Goal: Information Seeking & Learning: Learn about a topic

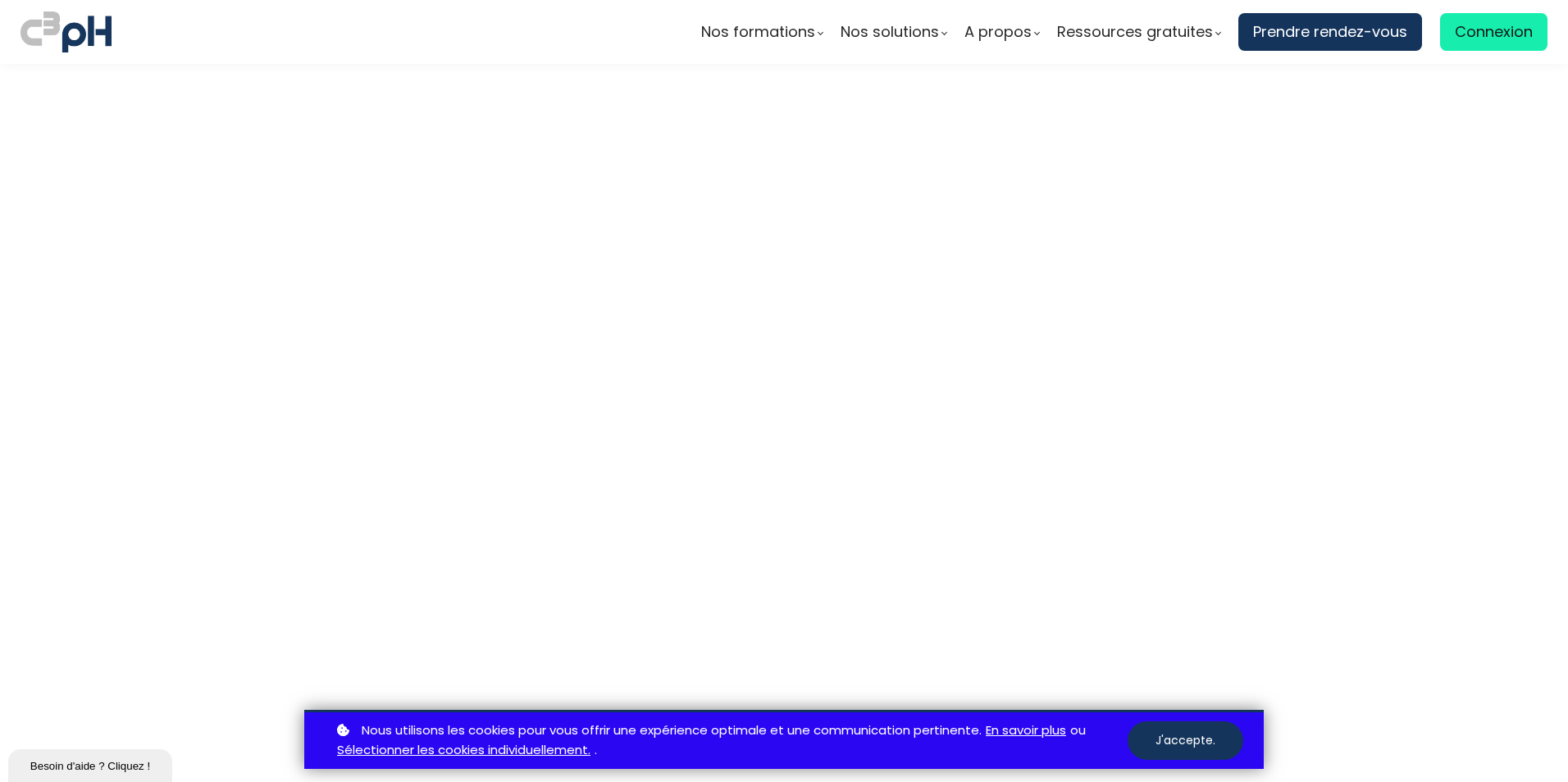
scroll to position [4506, 0]
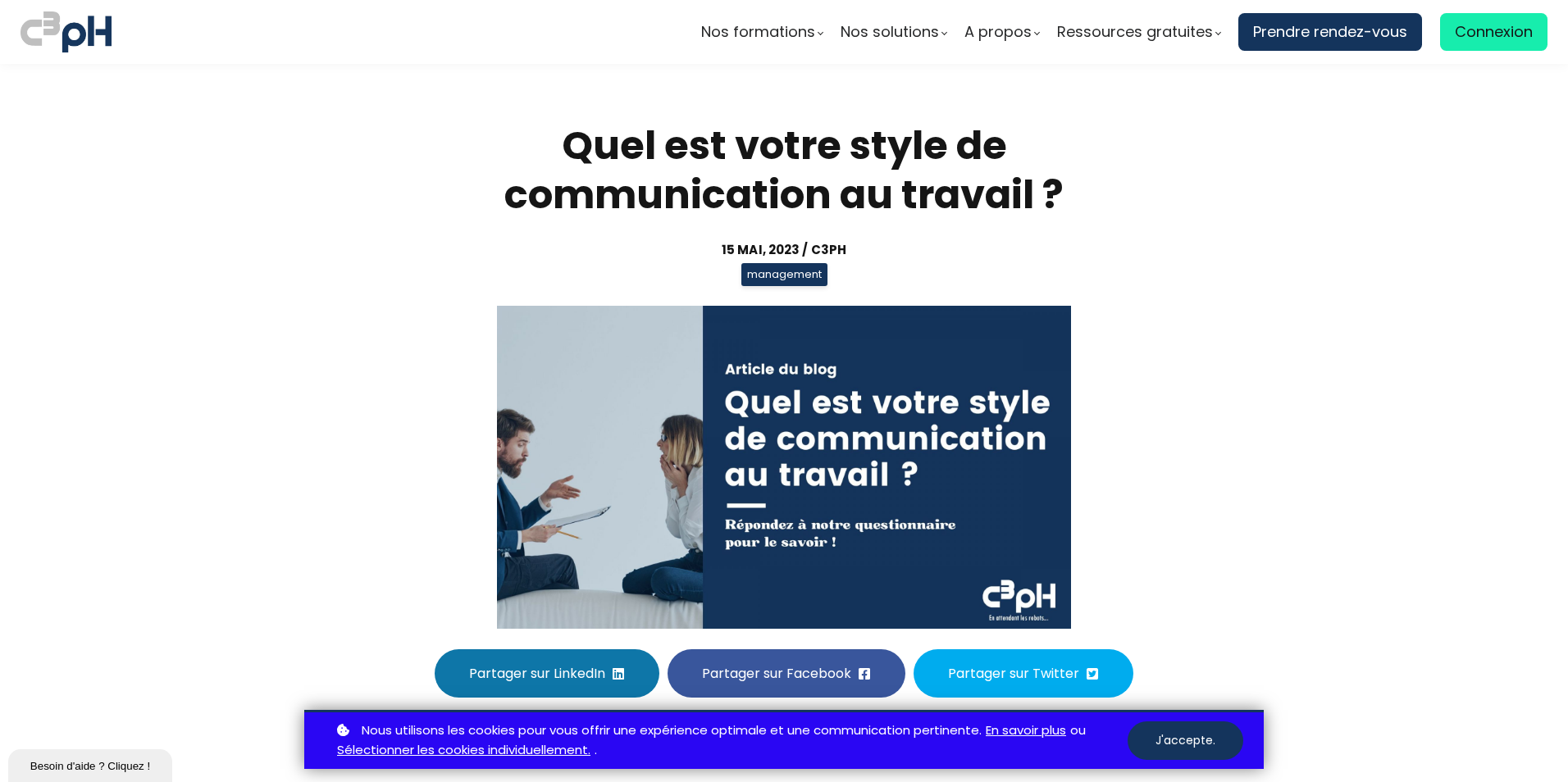
scroll to position [4506, 0]
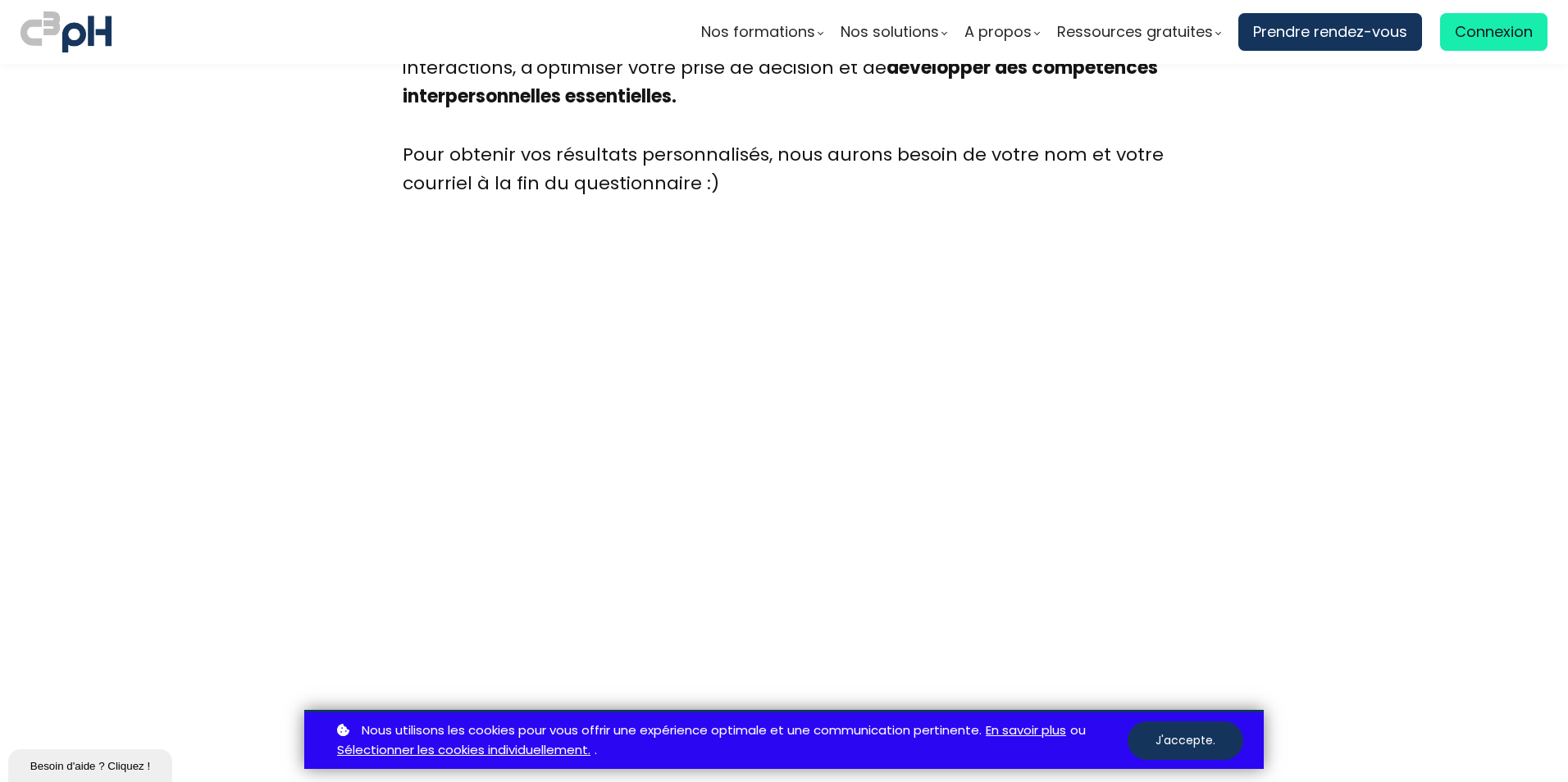
scroll to position [4424, 0]
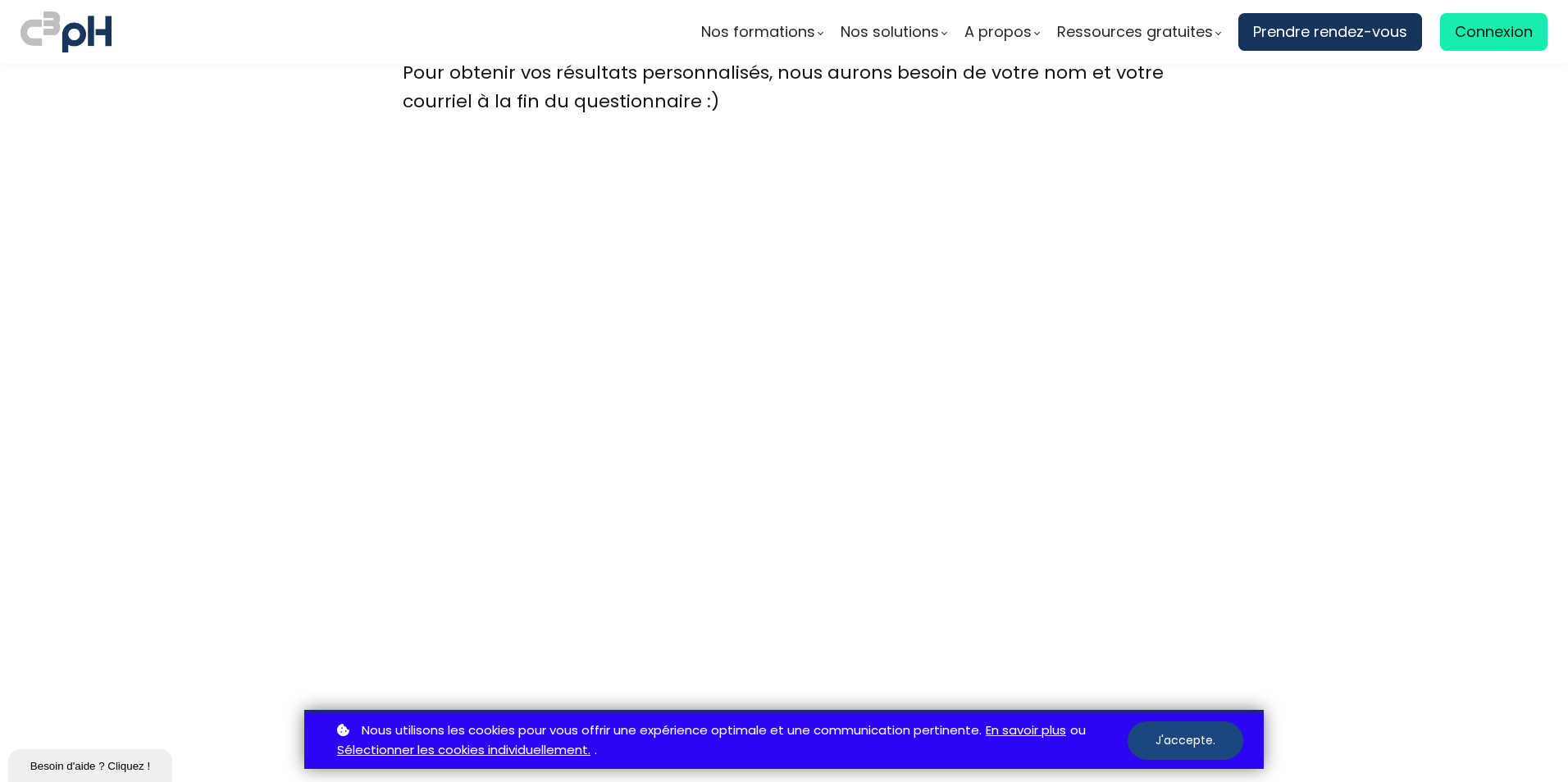
click at [1167, 745] on button "J'accepte." at bounding box center [1185, 741] width 116 height 39
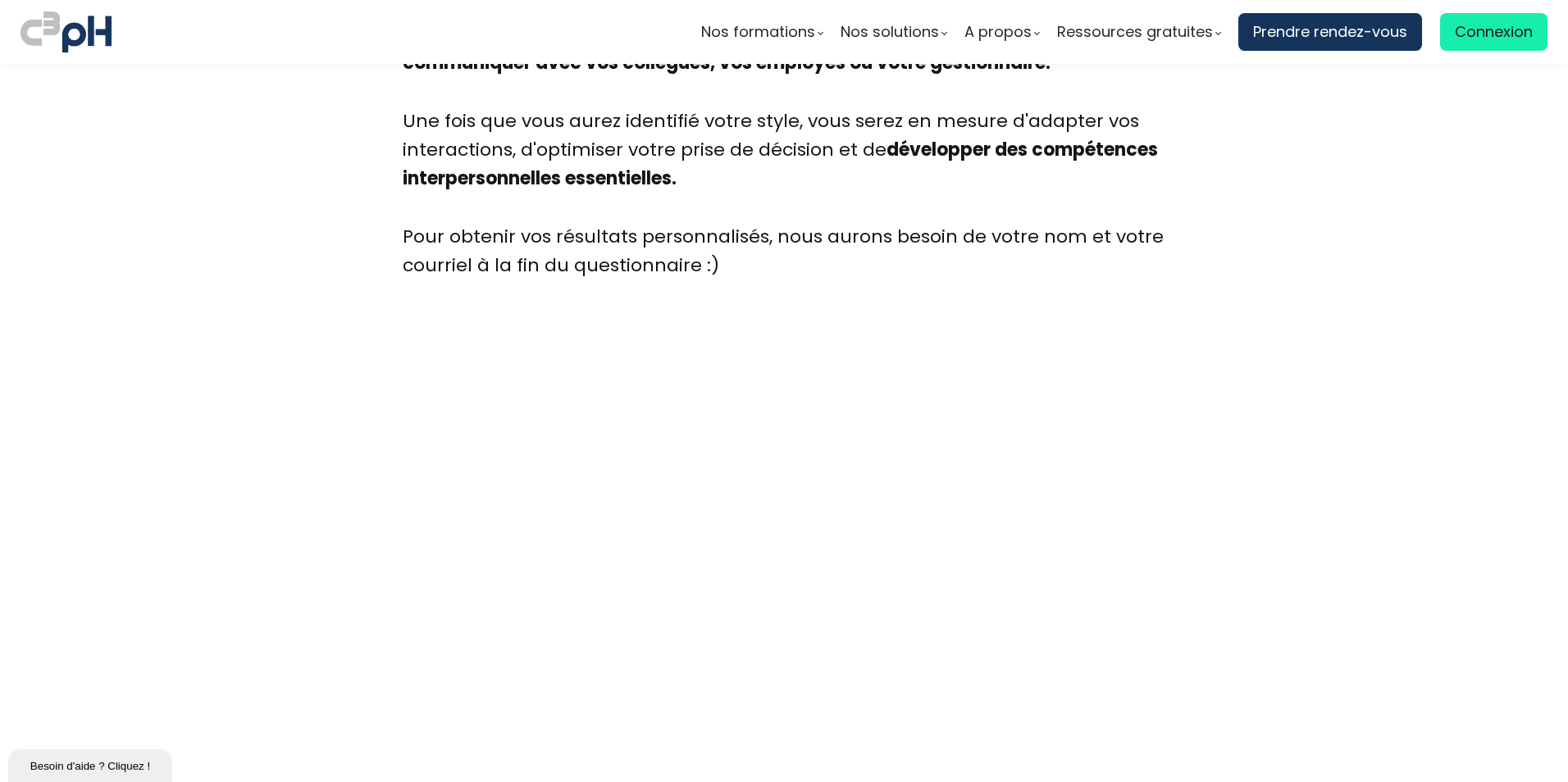
scroll to position [4342, 0]
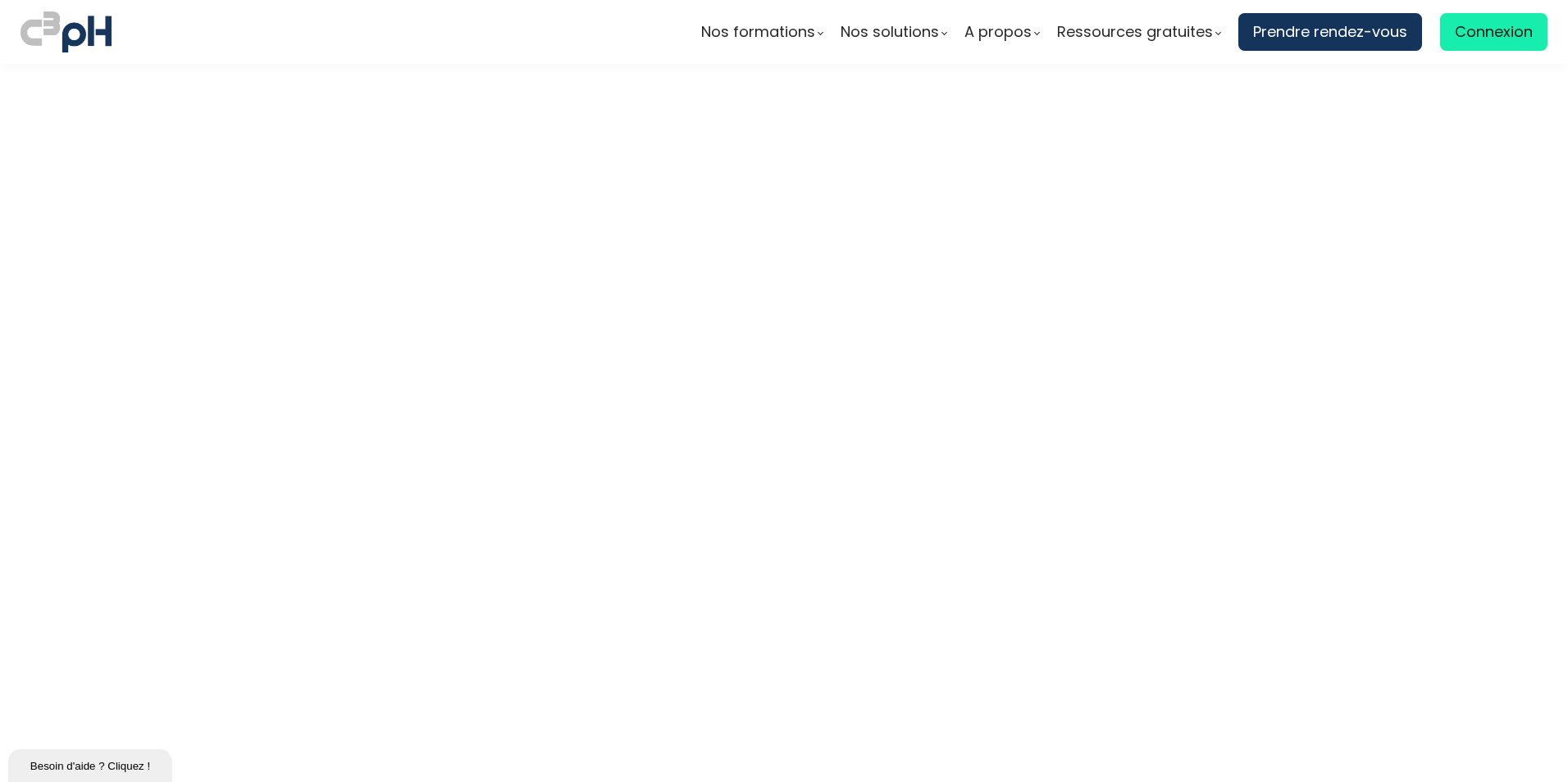
scroll to position [5572, 0]
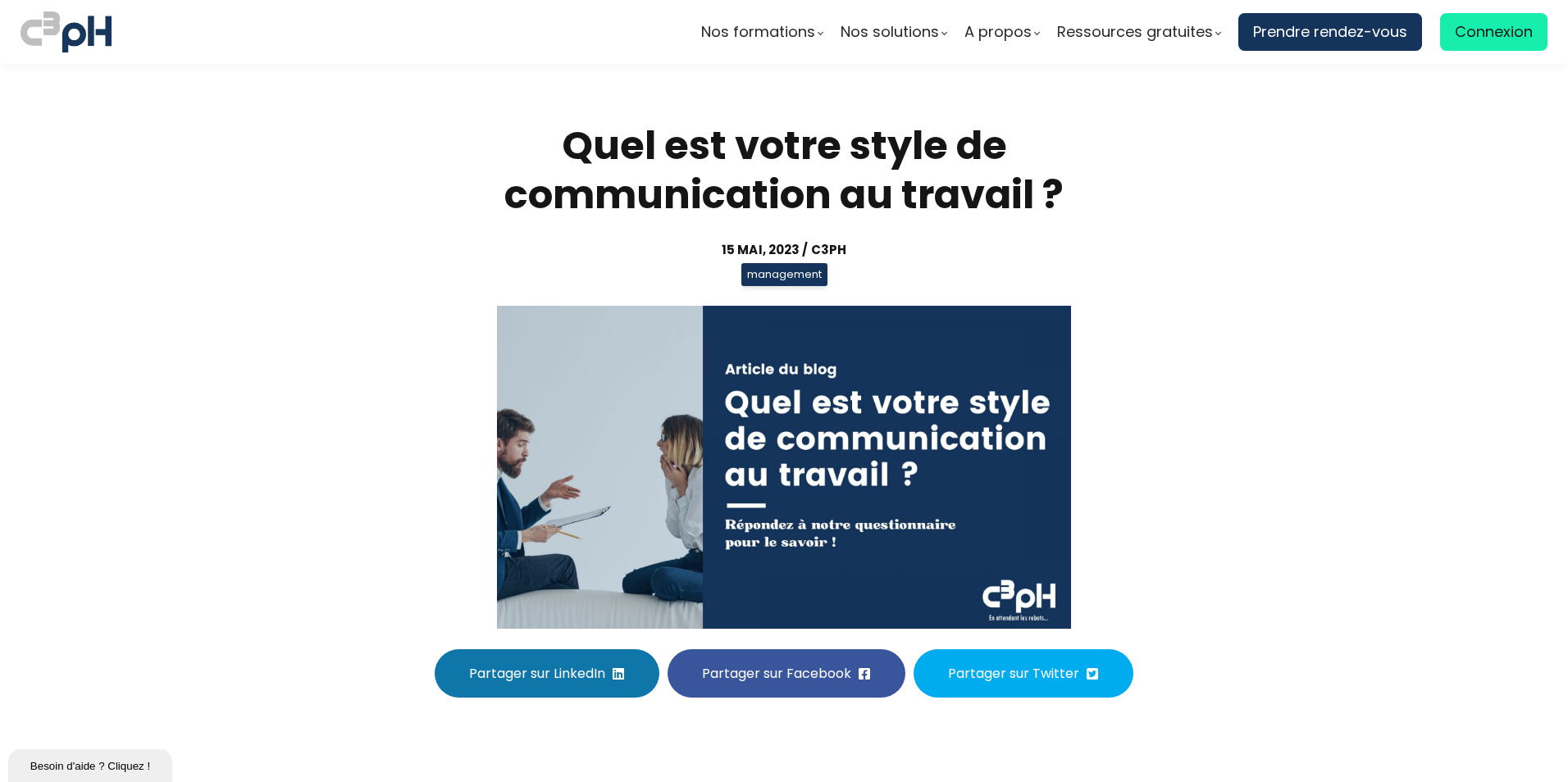
scroll to position [5572, 0]
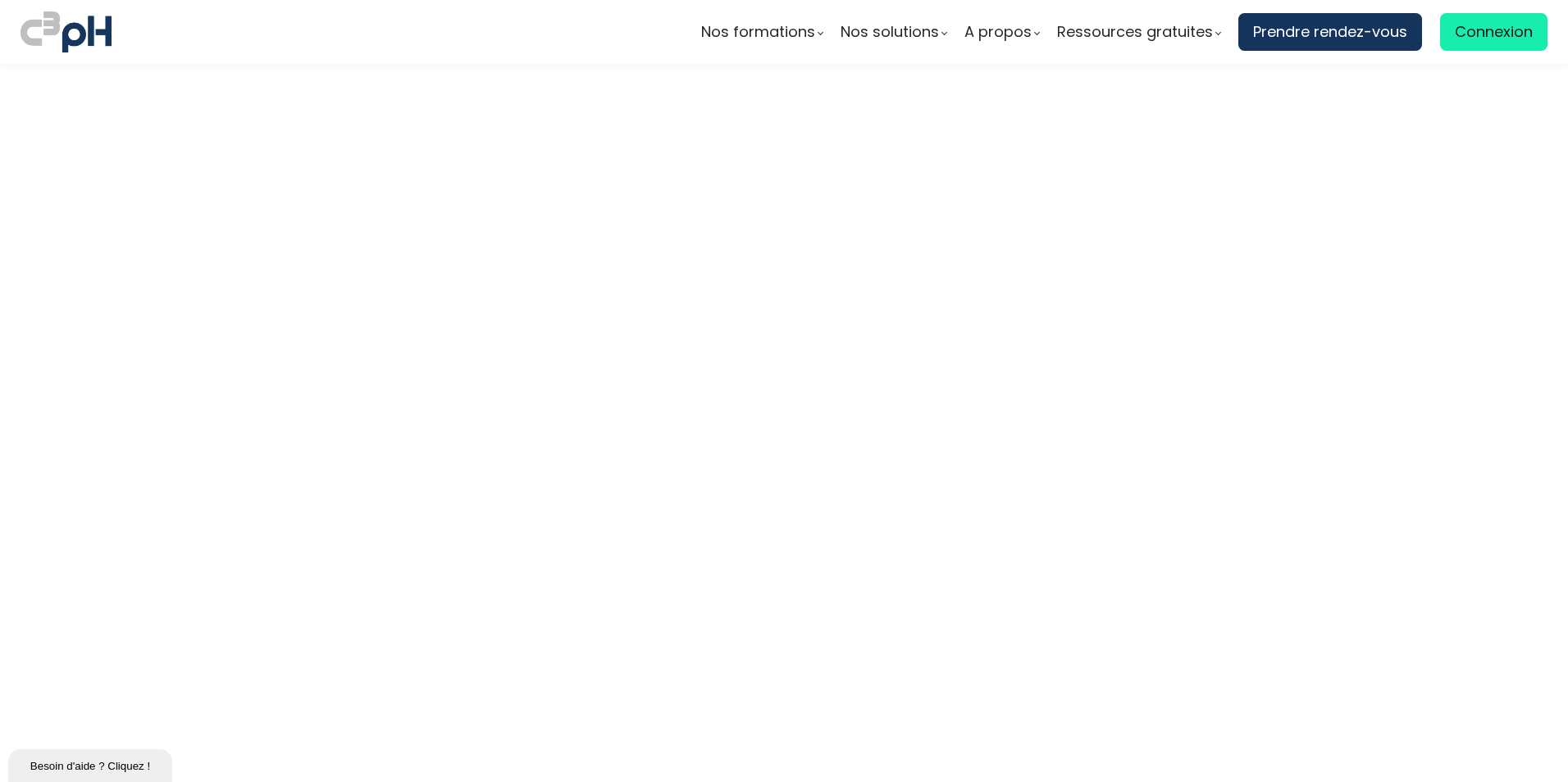
scroll to position [5162, 0]
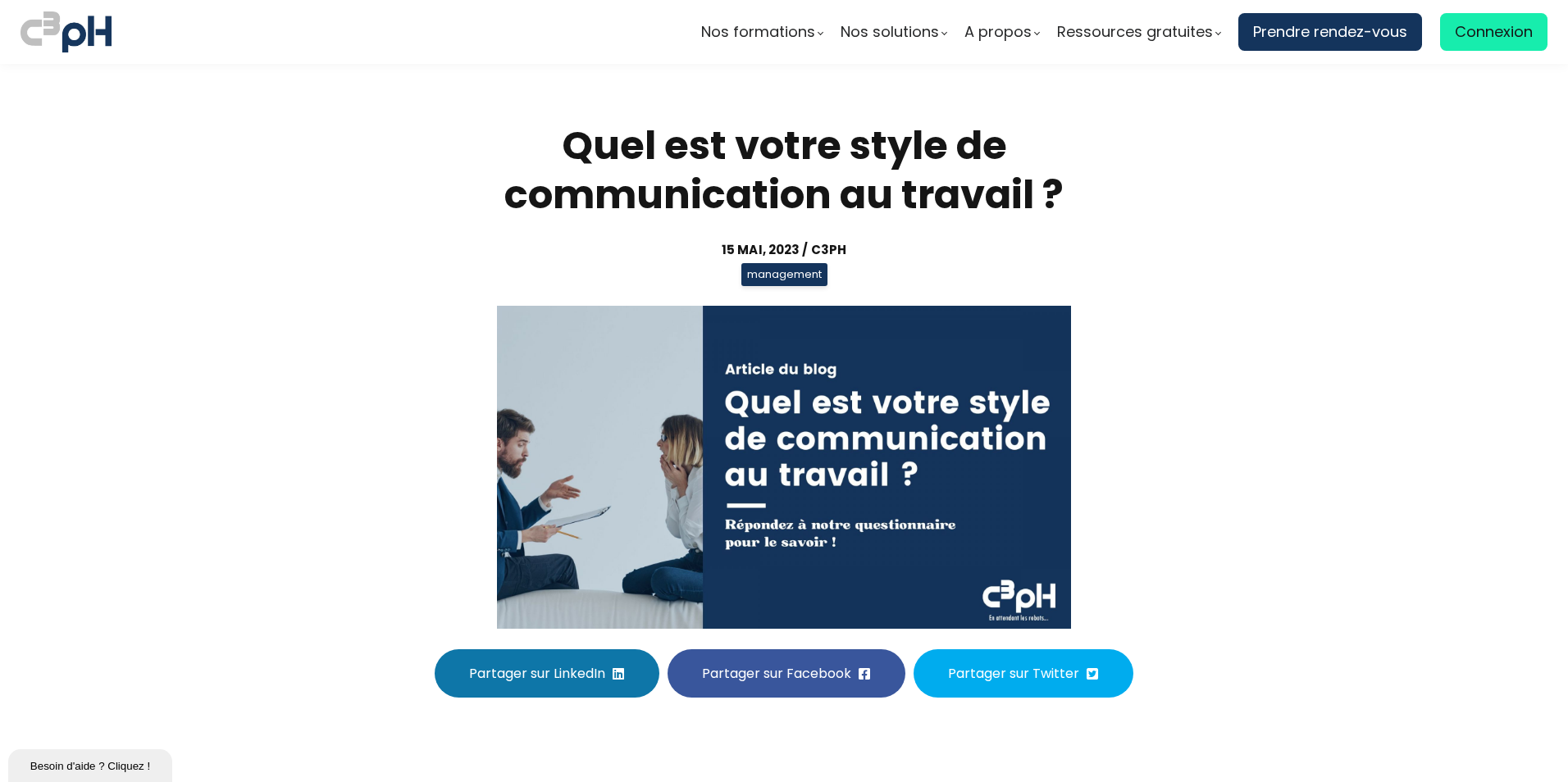
scroll to position [4670, 0]
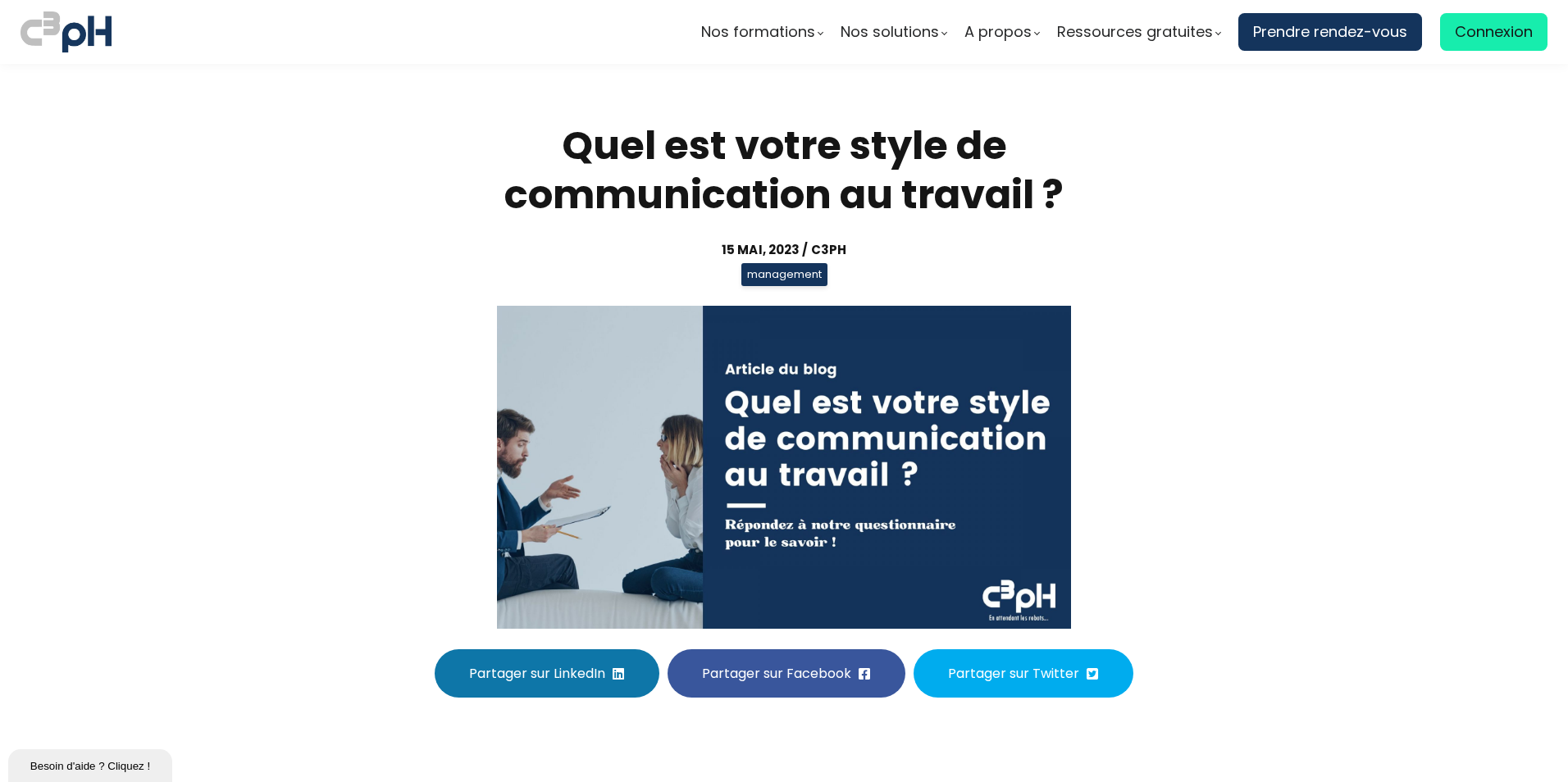
scroll to position [4670, 0]
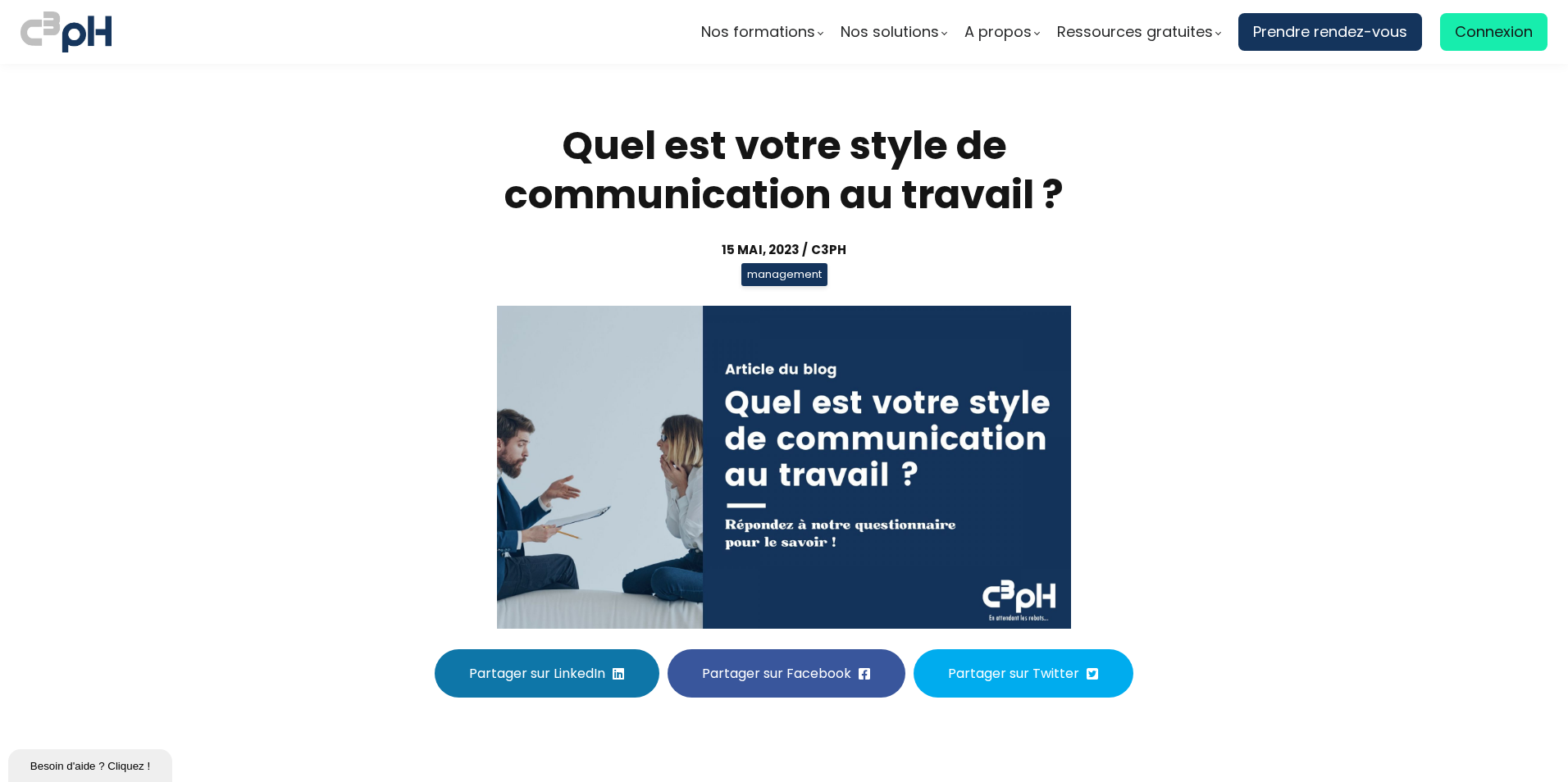
scroll to position [4670, 0]
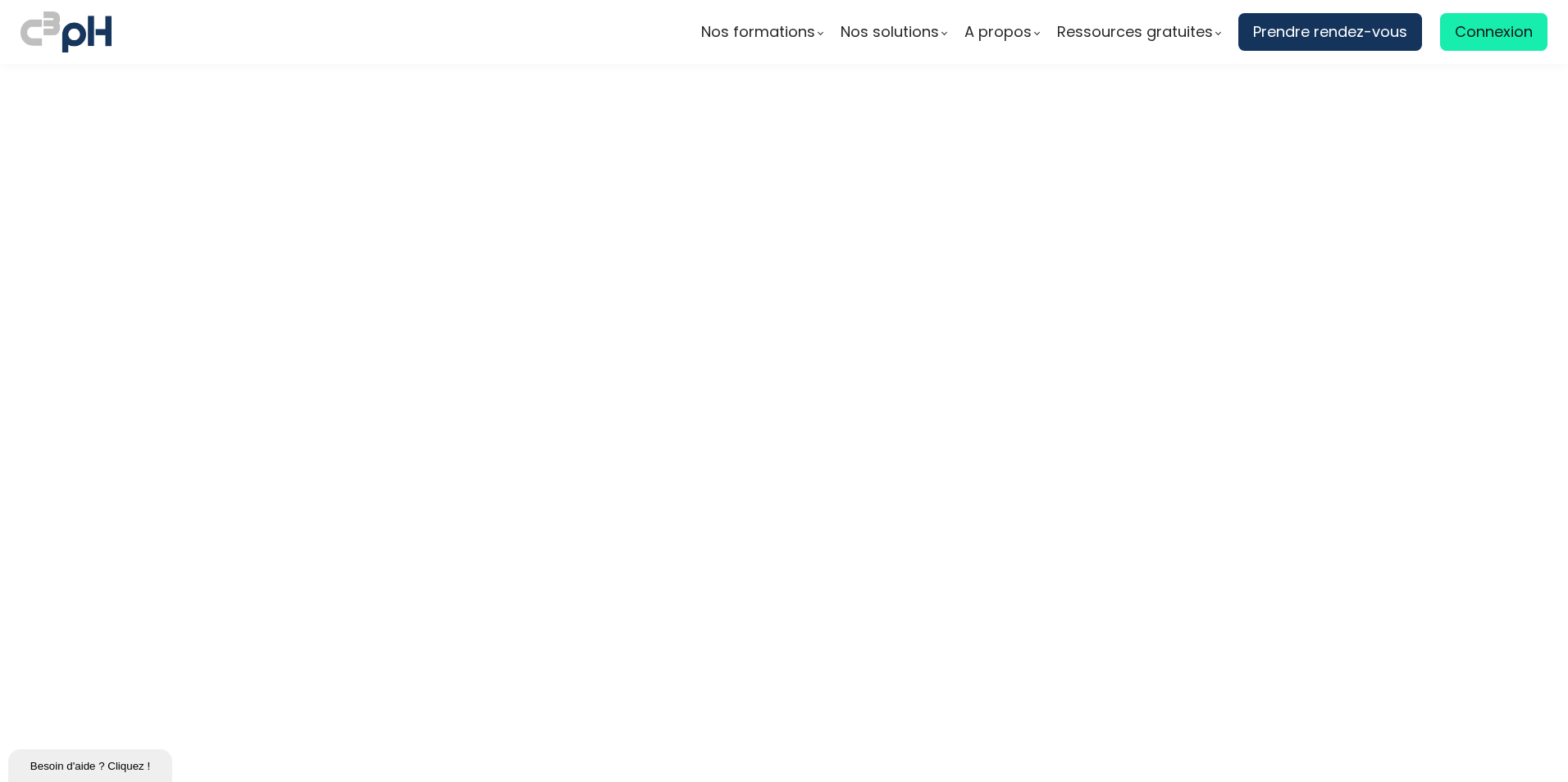
scroll to position [4916, 0]
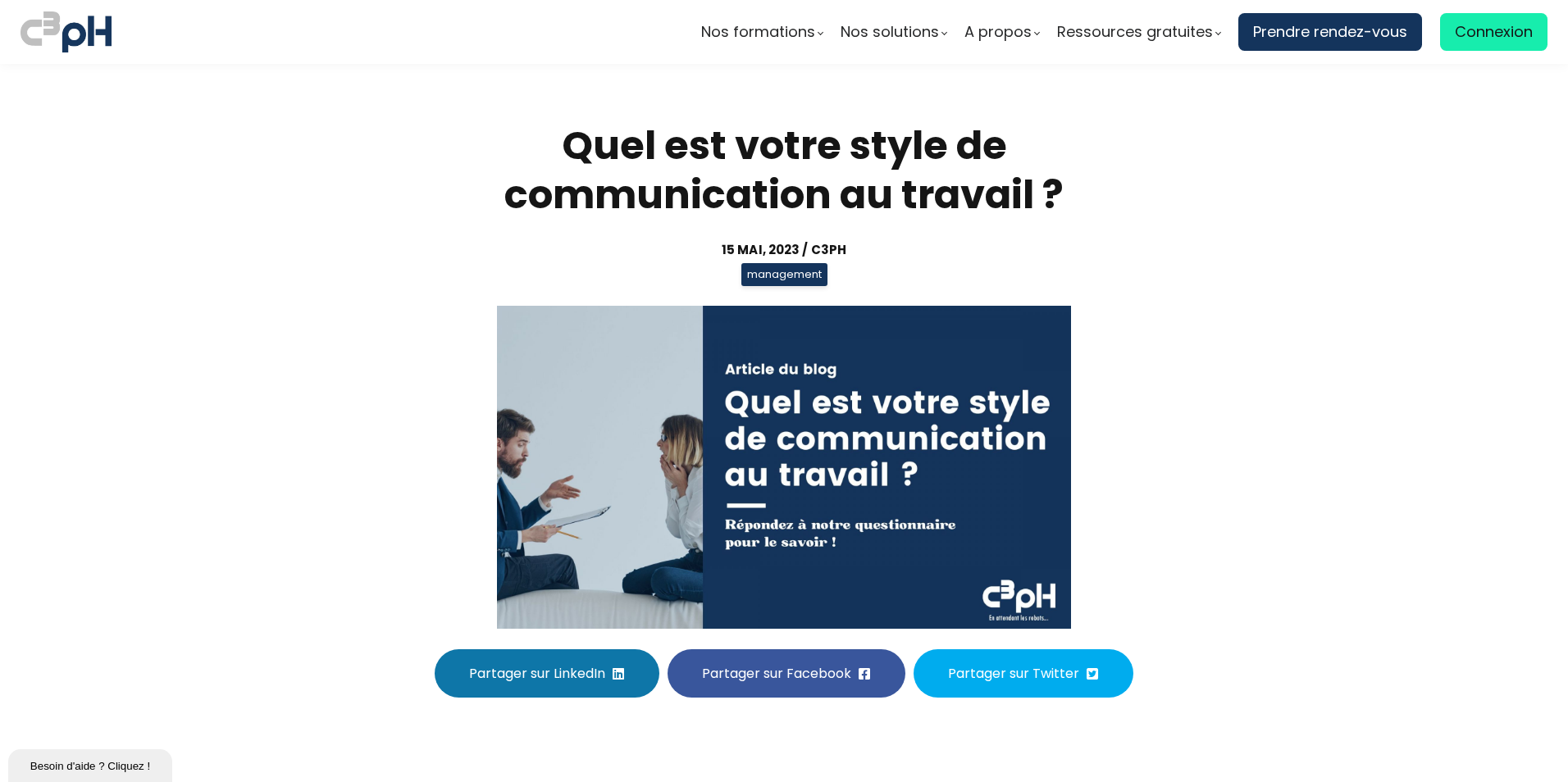
scroll to position [4670, 0]
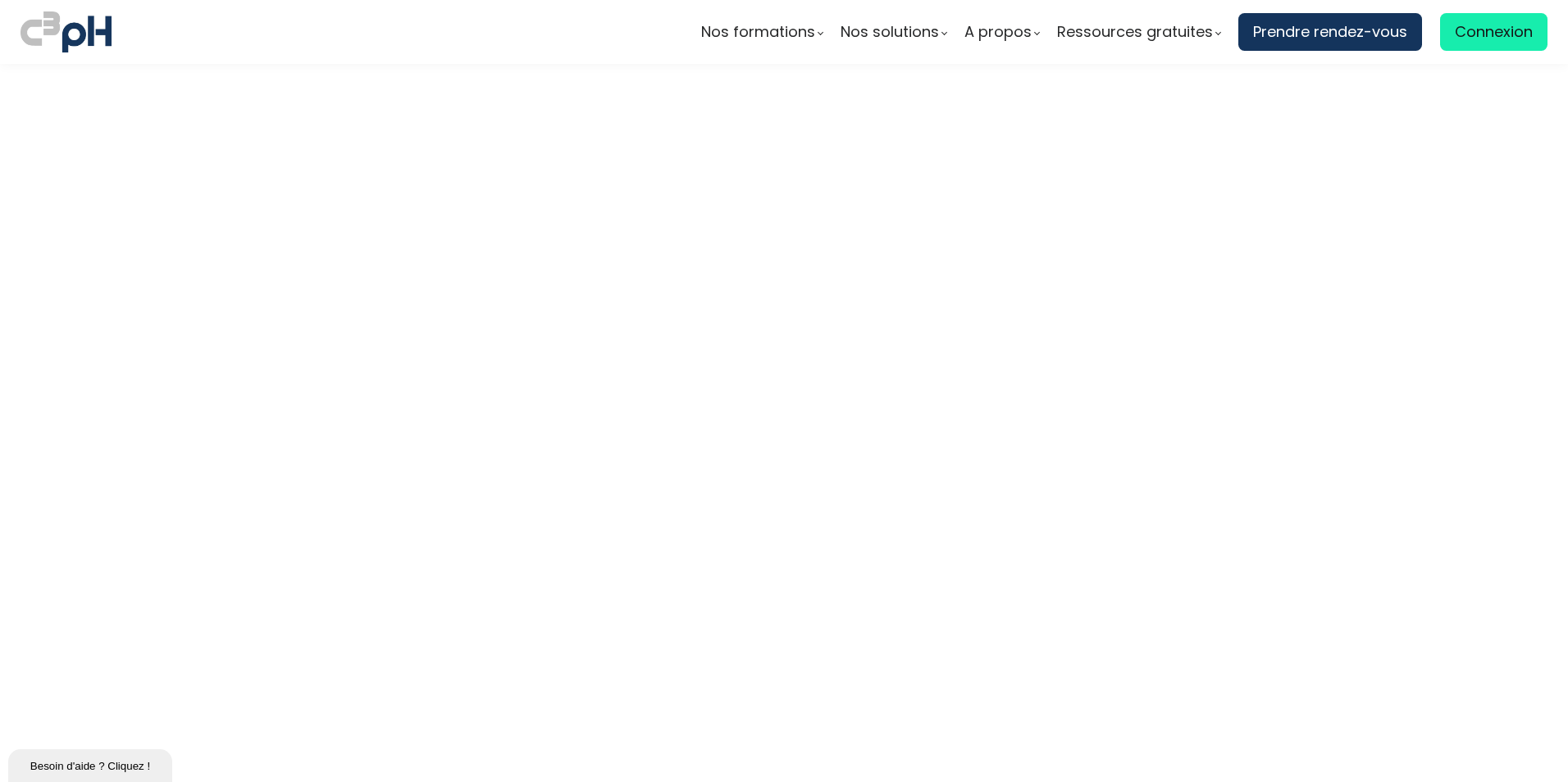
scroll to position [5408, 0]
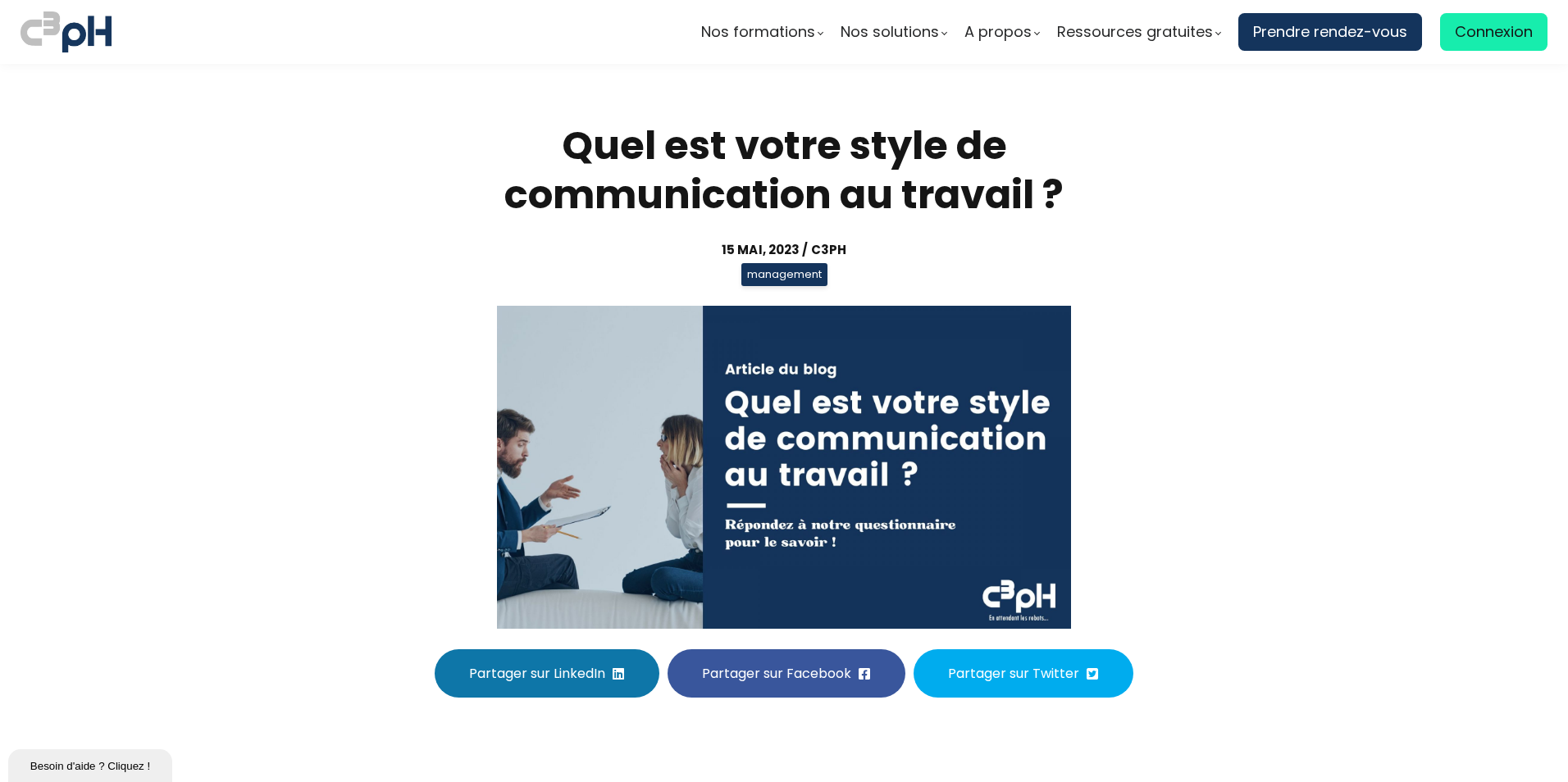
scroll to position [5408, 0]
